Goal: Task Accomplishment & Management: Complete application form

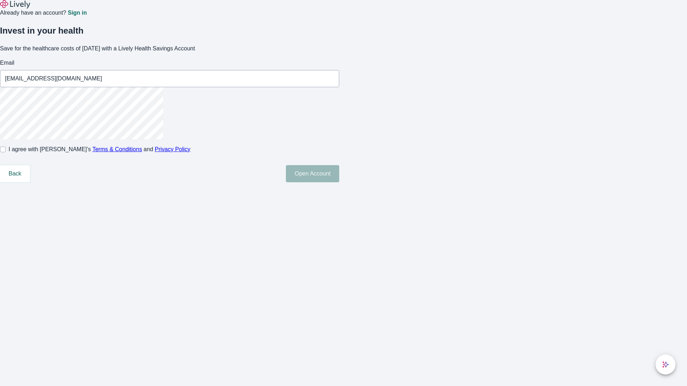
click at [6, 152] on input "I agree with Lively’s Terms & Conditions and Privacy Policy" at bounding box center [3, 150] width 6 height 6
checkbox input "true"
click at [339, 182] on button "Open Account" at bounding box center [312, 173] width 53 height 17
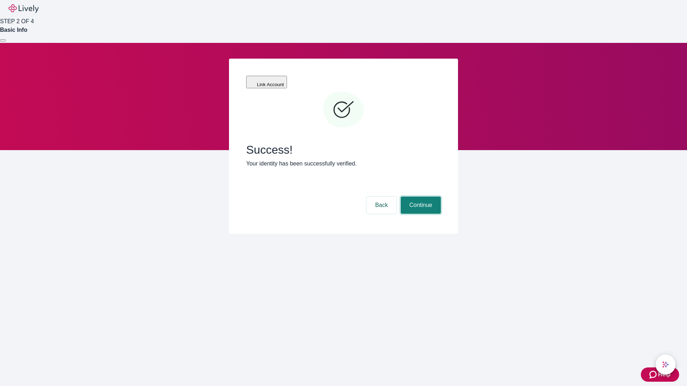
click at [419, 197] on button "Continue" at bounding box center [421, 205] width 40 height 17
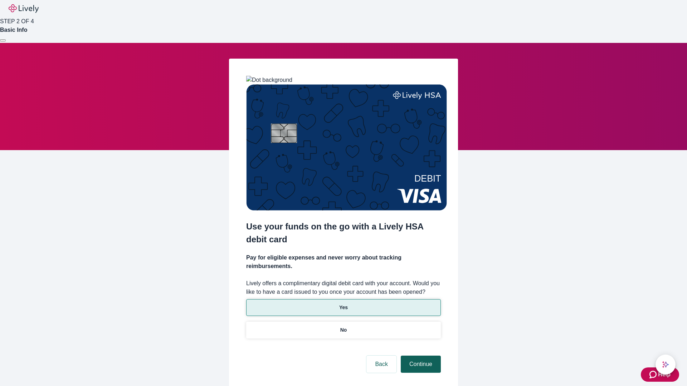
click at [343, 326] on p "No" at bounding box center [343, 330] width 7 height 8
click at [419, 356] on button "Continue" at bounding box center [421, 364] width 40 height 17
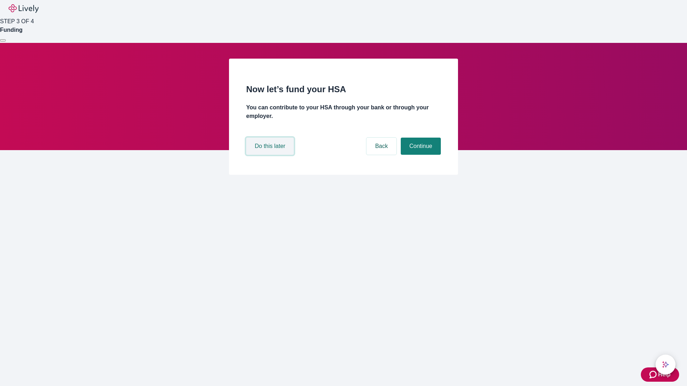
click at [271, 155] on button "Do this later" at bounding box center [270, 146] width 48 height 17
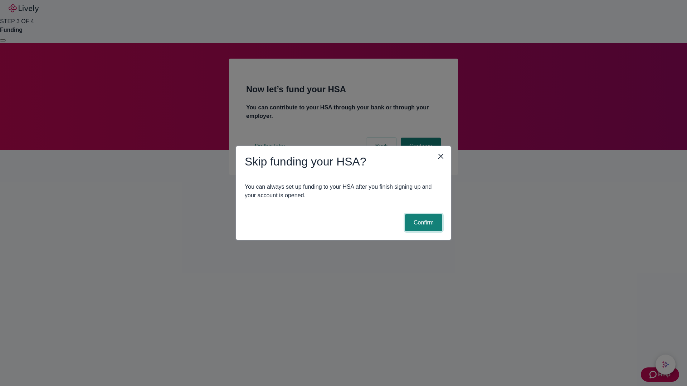
click at [422, 223] on button "Confirm" at bounding box center [423, 222] width 37 height 17
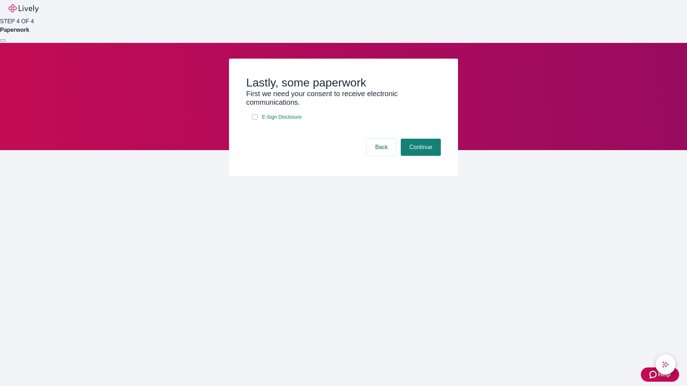
click at [255, 120] on input "E-Sign Disclosure" at bounding box center [255, 117] width 6 height 6
checkbox input "true"
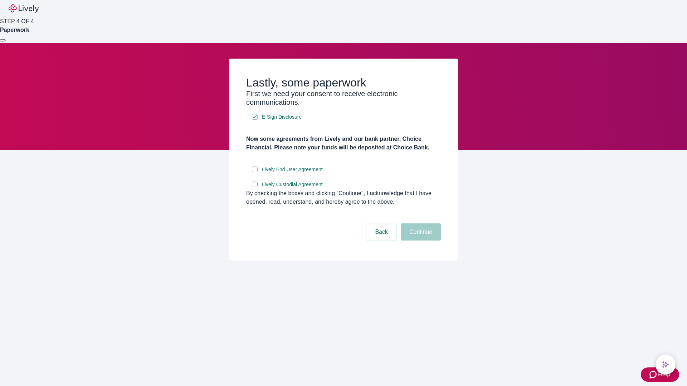
click at [255, 172] on input "Lively End User Agreement" at bounding box center [255, 170] width 6 height 6
checkbox input "true"
click at [255, 187] on input "Lively Custodial Agreement" at bounding box center [255, 185] width 6 height 6
checkbox input "true"
click at [419, 241] on button "Continue" at bounding box center [421, 232] width 40 height 17
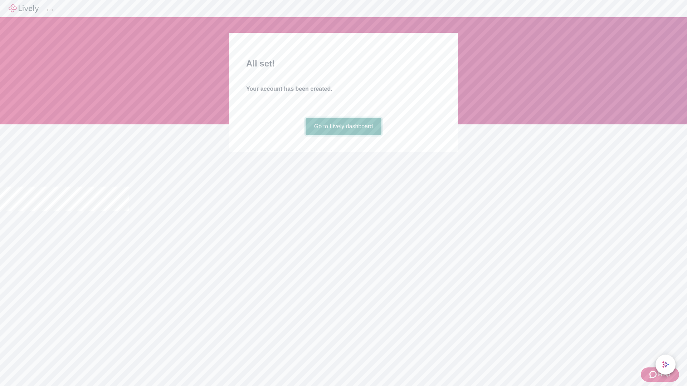
click at [343, 135] on link "Go to Lively dashboard" at bounding box center [343, 126] width 76 height 17
